Goal: Information Seeking & Learning: Understand process/instructions

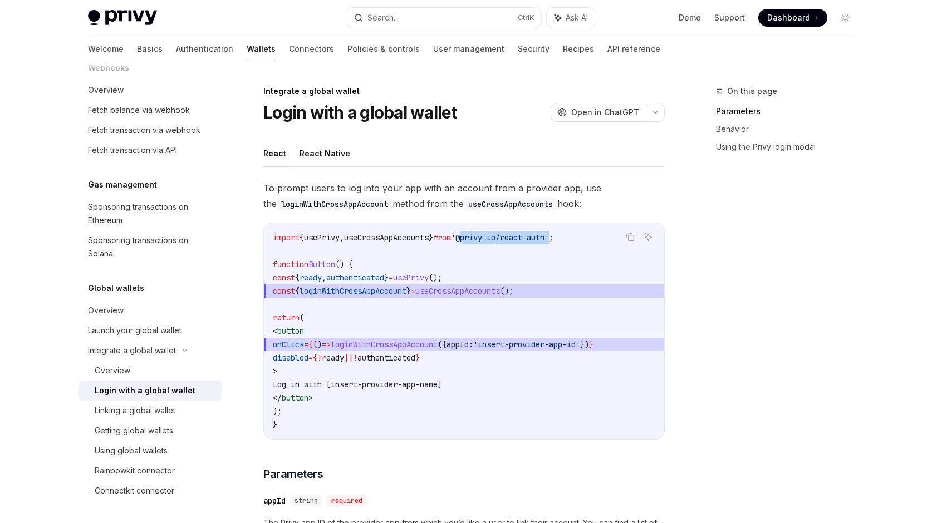
drag, startPoint x: 482, startPoint y: 236, endPoint x: 575, endPoint y: 236, distance: 92.9
click at [549, 236] on span "'@privy-io/react-auth'" at bounding box center [500, 238] width 98 height 10
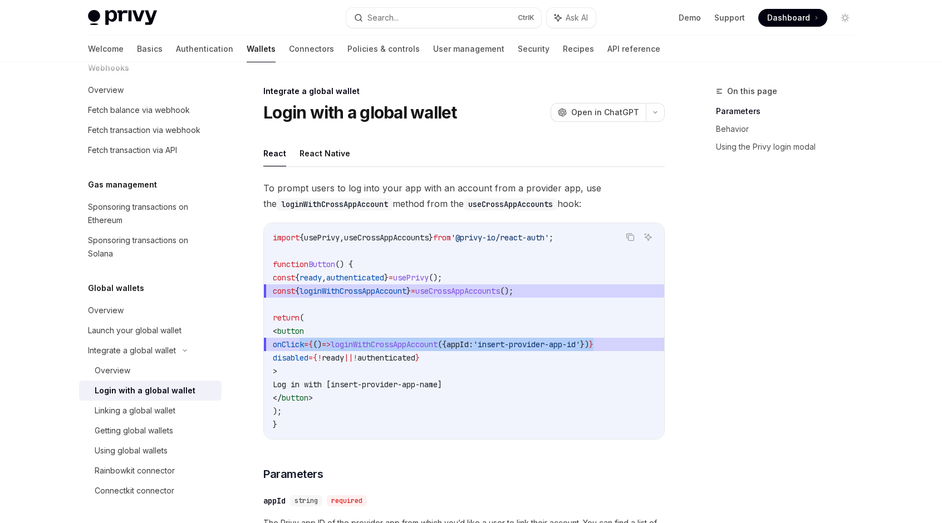
scroll to position [0, 23]
drag, startPoint x: 299, startPoint y: 342, endPoint x: 659, endPoint y: 343, distance: 359.5
click at [655, 343] on span "onClick = { () => loginWithCrossAppAccount ({ appId: 'insert-provider-app-id' }…" at bounding box center [464, 344] width 382 height 13
click at [415, 360] on span "authenticated" at bounding box center [386, 358] width 58 height 10
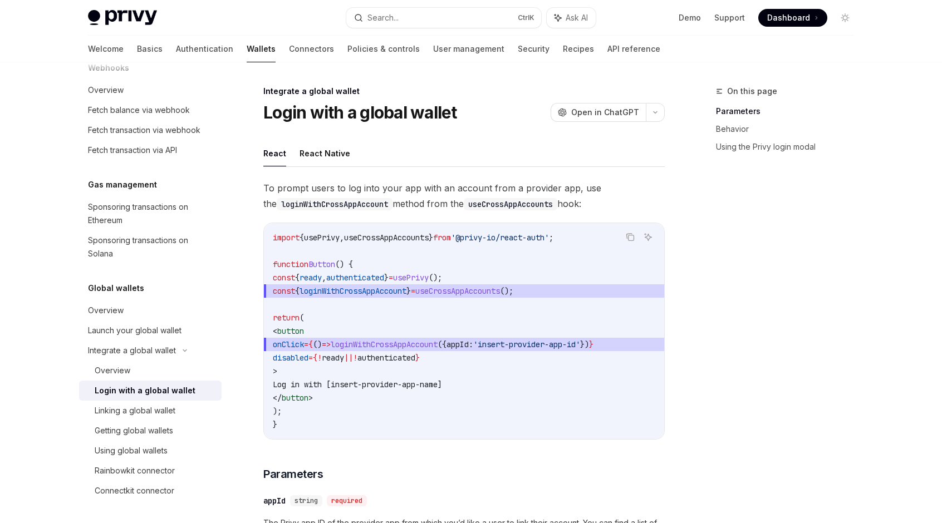
drag, startPoint x: 489, startPoint y: 380, endPoint x: 323, endPoint y: 356, distance: 168.2
click at [323, 356] on code "import { usePrivy , useCrossAppAccounts } from '@privy-io/react-auth' ; functio…" at bounding box center [464, 331] width 382 height 200
click at [415, 357] on span "authenticated" at bounding box center [386, 358] width 58 height 10
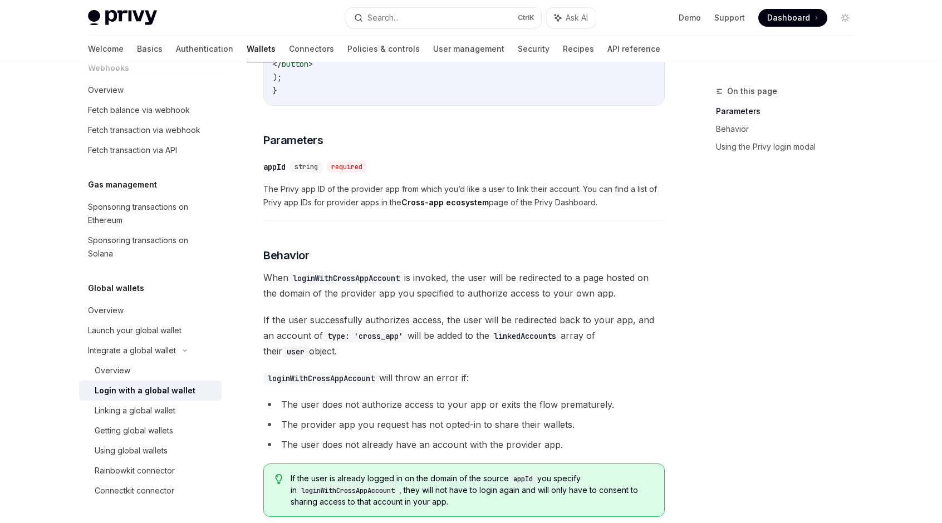
scroll to position [390, 0]
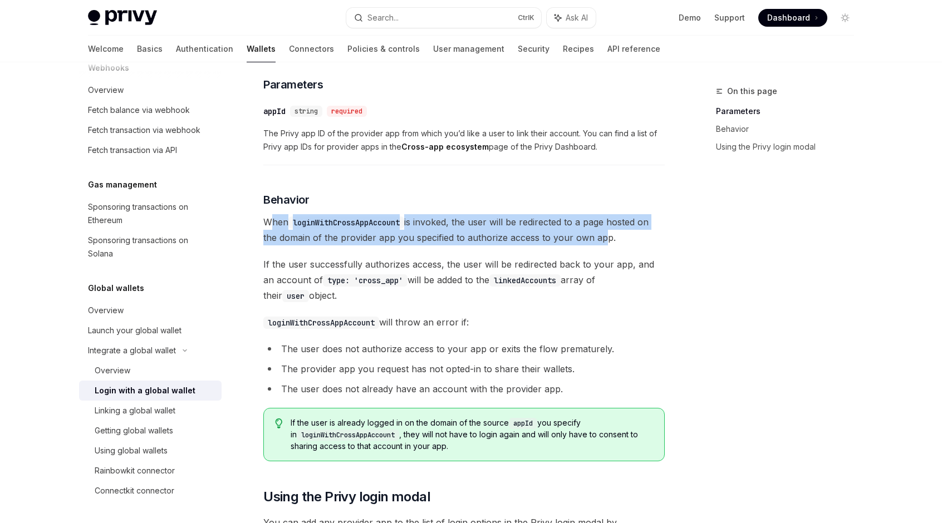
drag, startPoint x: 273, startPoint y: 225, endPoint x: 596, endPoint y: 242, distance: 323.7
click at [596, 242] on span "When loginWithCrossAppAccount is invoked, the user will be redirected to a page…" at bounding box center [463, 229] width 401 height 31
click at [477, 244] on span "When loginWithCrossAppAccount is invoked, the user will be redirected to a page…" at bounding box center [463, 229] width 401 height 31
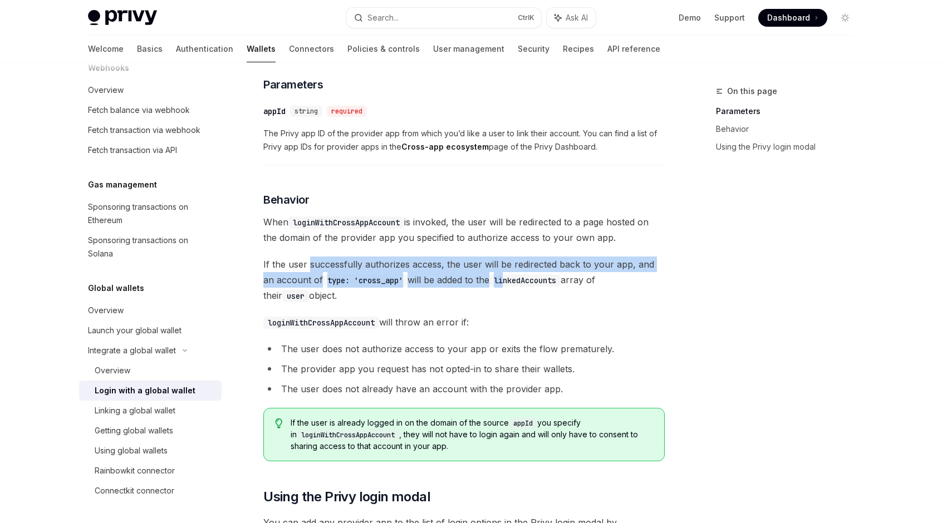
drag, startPoint x: 307, startPoint y: 267, endPoint x: 504, endPoint y: 289, distance: 198.2
click at [501, 288] on span "If the user successfully authorizes access, the user will be redirected back to…" at bounding box center [463, 280] width 401 height 47
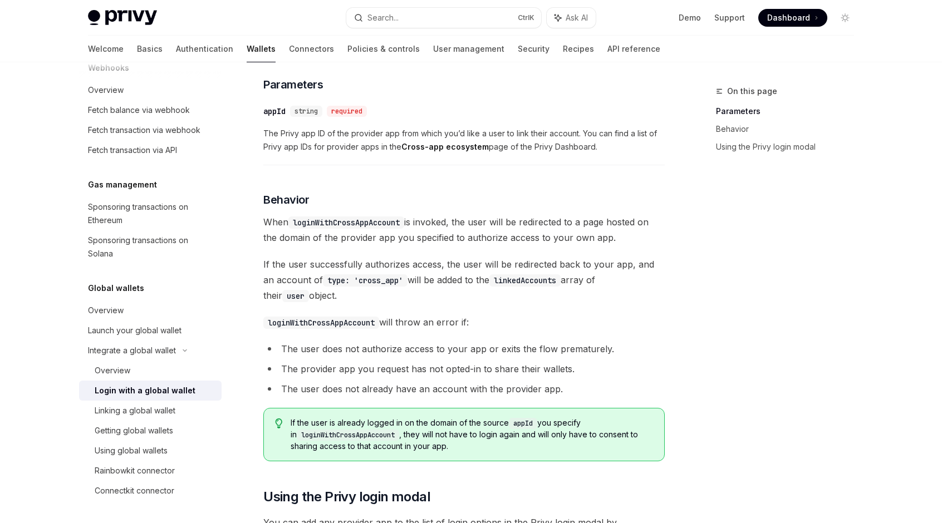
click at [513, 291] on span "If the user successfully authorizes access, the user will be redirected back to…" at bounding box center [463, 280] width 401 height 47
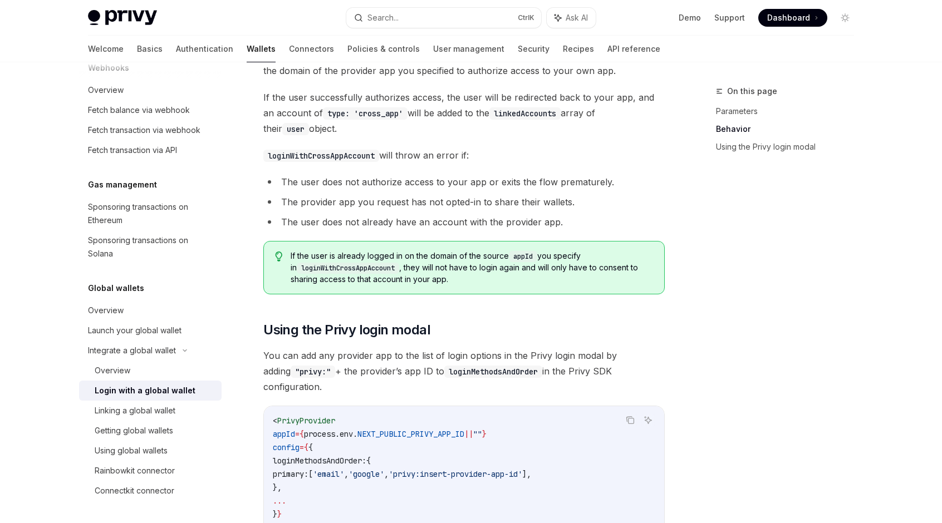
type textarea "*"
